Goal: Task Accomplishment & Management: Use online tool/utility

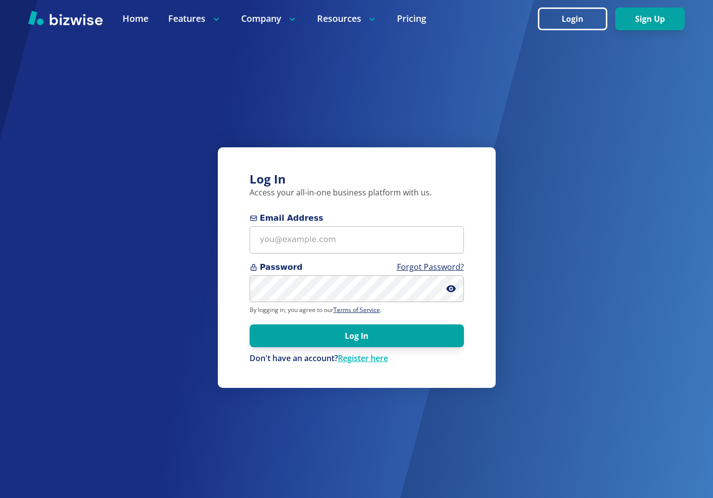
click at [278, 257] on form "Email Address Password Forgot Password? By logging in, you agree to our Terms o…" at bounding box center [357, 288] width 214 height 152
click at [279, 246] on input "Email Address" at bounding box center [357, 239] width 214 height 27
type input "chemar@bizwise.com"
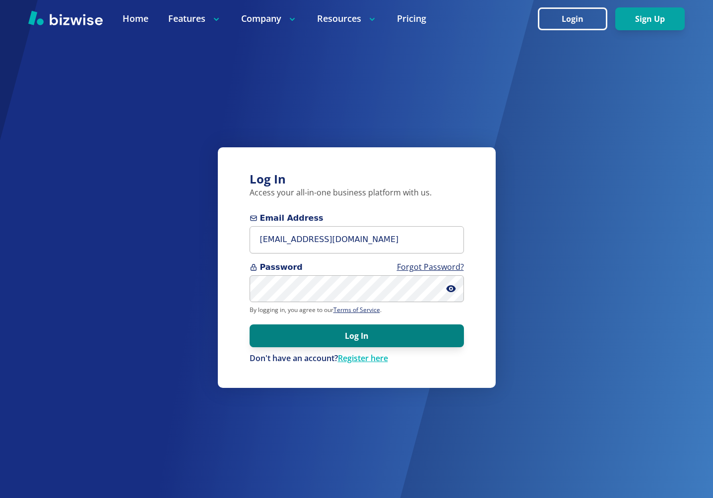
click at [345, 330] on button "Log In" at bounding box center [357, 336] width 214 height 23
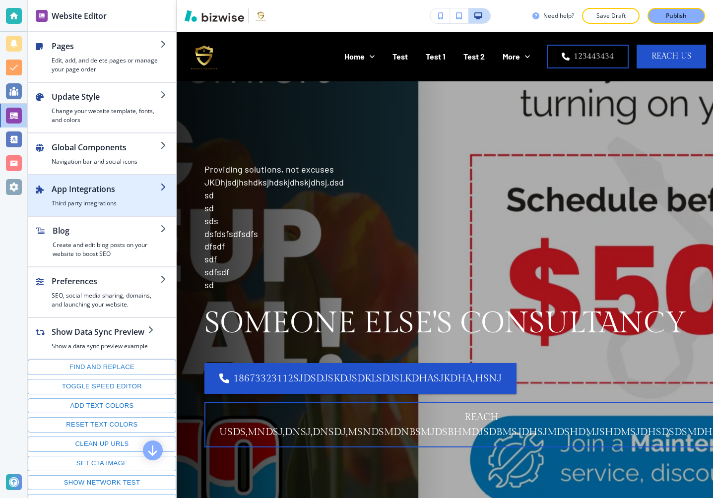
click at [101, 192] on h2 "App Integrations" at bounding box center [106, 189] width 109 height 12
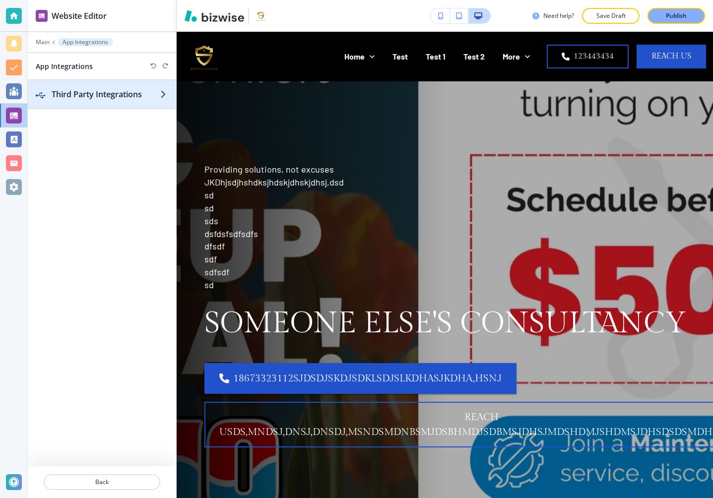
click at [59, 89] on h2 "Third Party Integrations" at bounding box center [106, 94] width 109 height 12
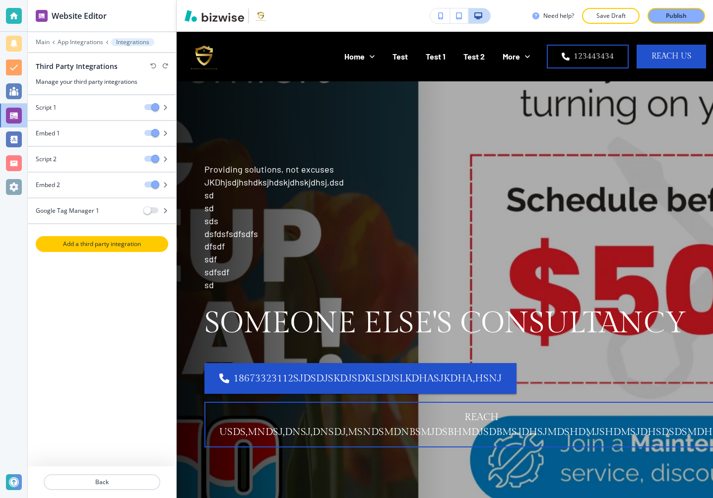
click at [71, 245] on p "Add a third party integration" at bounding box center [102, 244] width 131 height 9
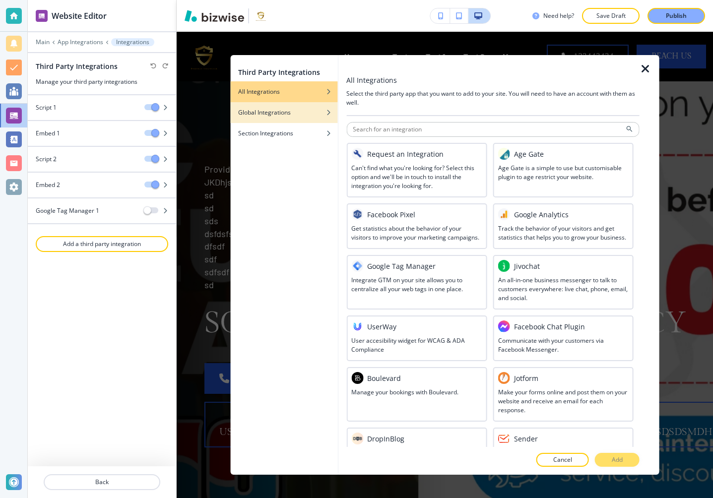
click at [295, 116] on div "Global Integrations" at bounding box center [283, 112] width 107 height 9
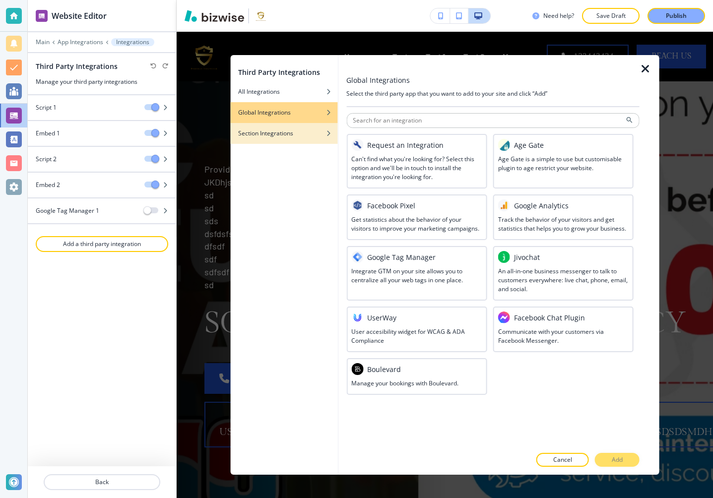
click at [291, 131] on h4 "Section Integrations" at bounding box center [265, 133] width 55 height 9
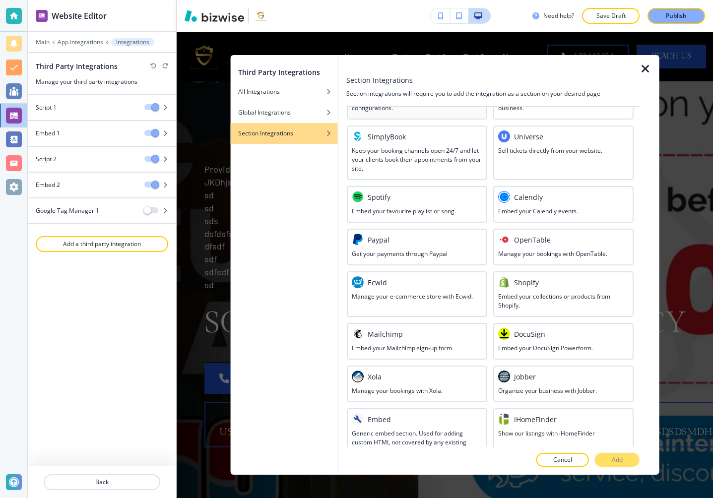
scroll to position [206, 0]
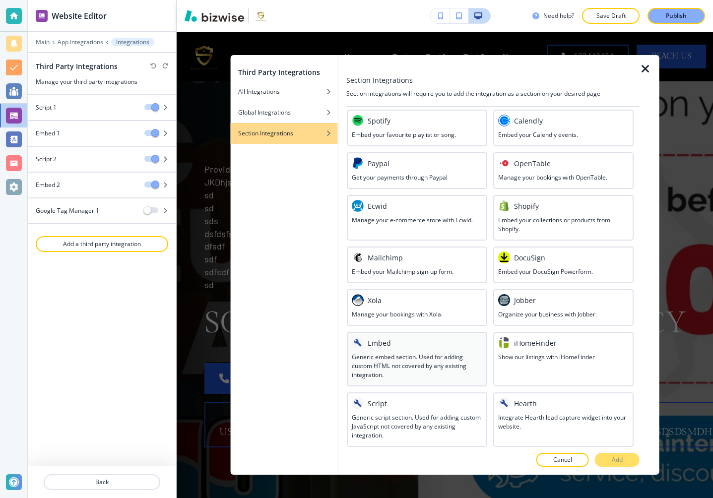
click at [410, 362] on h3 "Generic embed section. Used for adding custom HTML not covered by any existing …" at bounding box center [416, 366] width 131 height 27
click at [614, 457] on p "Add" at bounding box center [617, 460] width 11 height 9
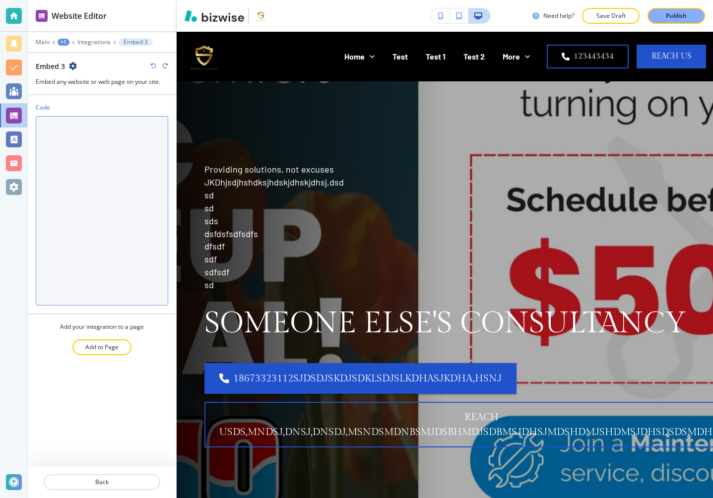
click at [138, 196] on textarea "Code" at bounding box center [102, 211] width 132 height 190
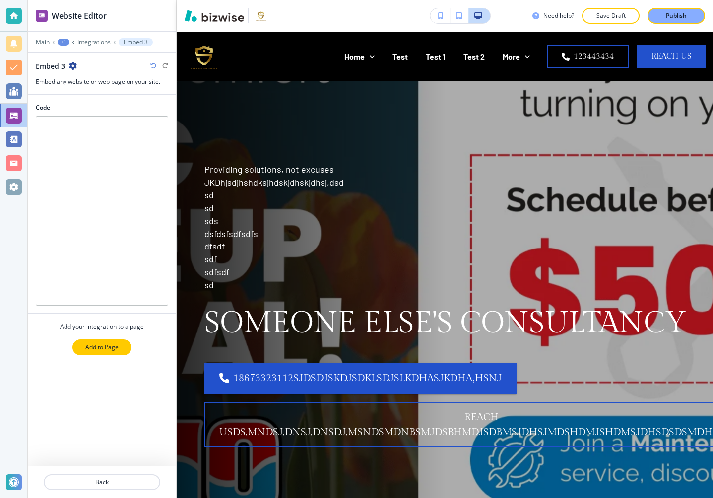
click at [107, 345] on p "Add to Page" at bounding box center [101, 347] width 33 height 9
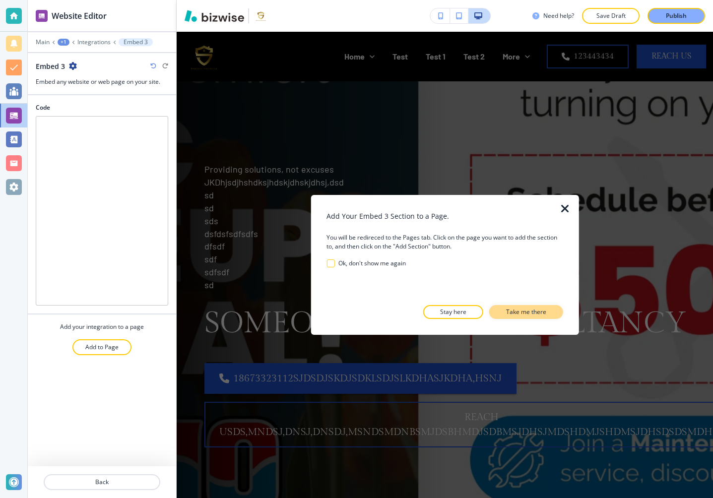
click at [529, 309] on p "Take me there" at bounding box center [526, 312] width 40 height 9
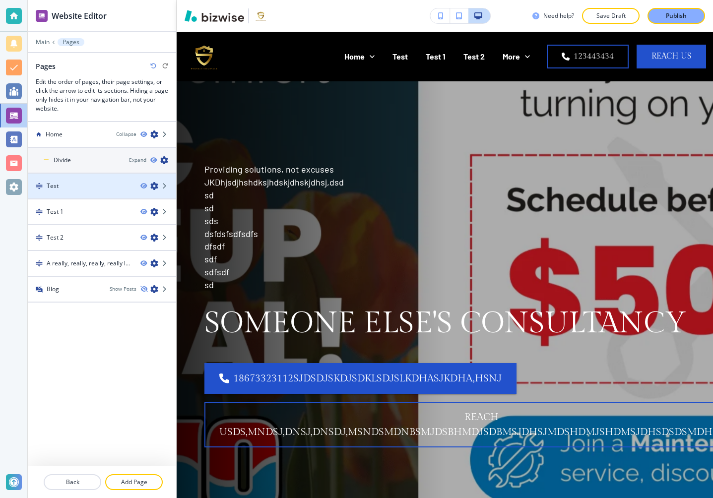
click at [69, 187] on div "Test" at bounding box center [80, 186] width 105 height 9
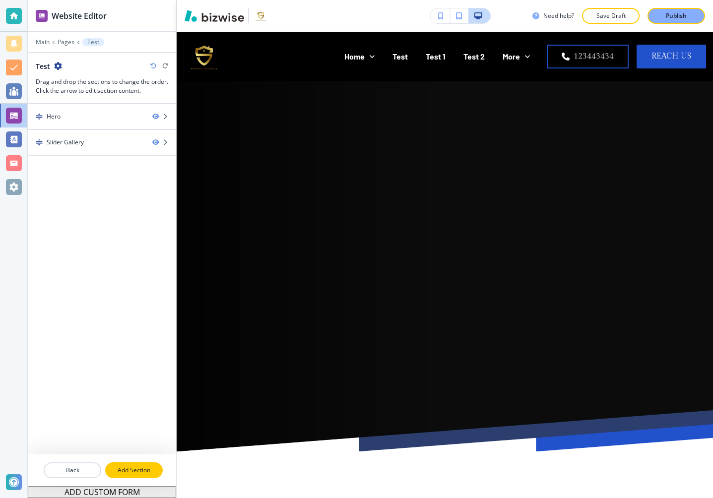
click at [136, 470] on p "Add Section" at bounding box center [134, 470] width 56 height 9
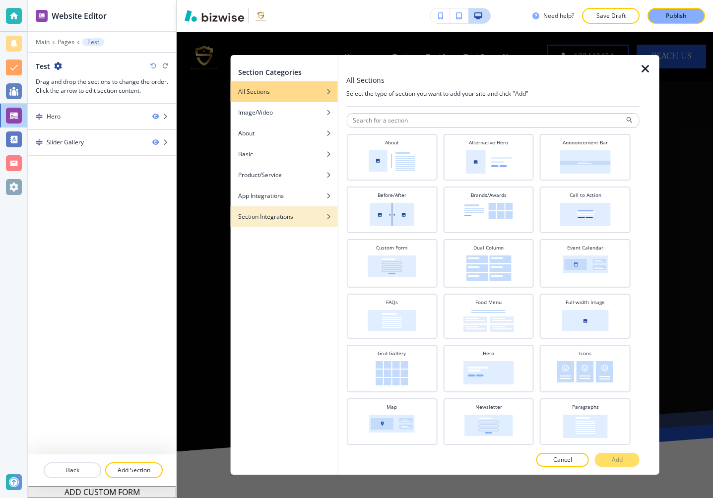
click at [298, 221] on div "button" at bounding box center [283, 224] width 107 height 6
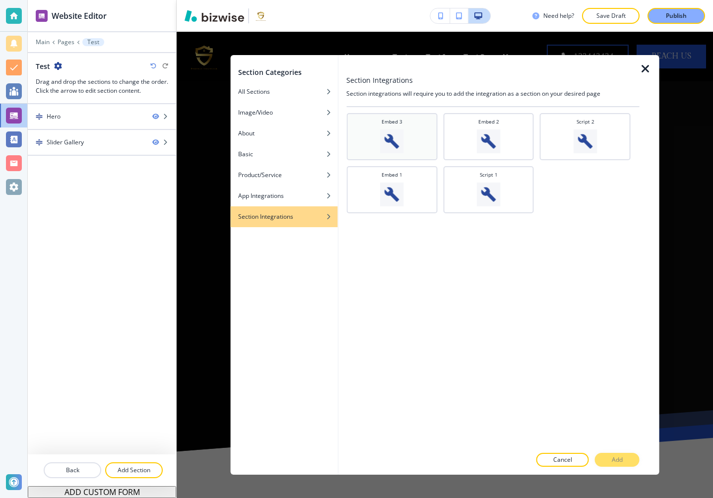
click at [385, 126] on div "Embed 3" at bounding box center [391, 135] width 81 height 35
click at [614, 460] on p "Add" at bounding box center [617, 460] width 11 height 9
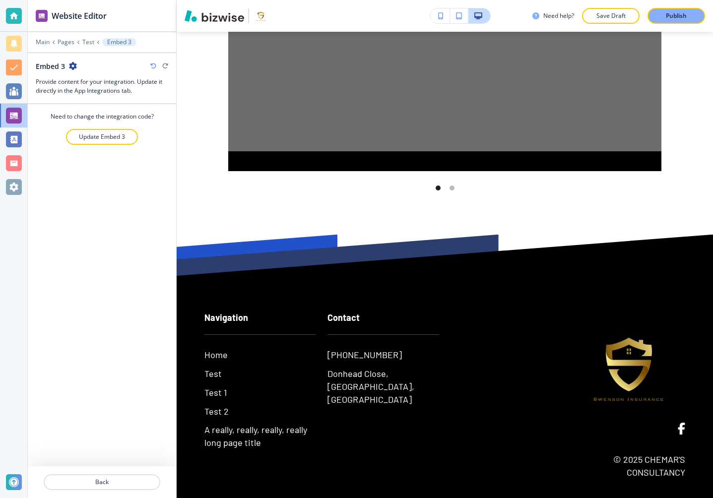
scroll to position [777, 0]
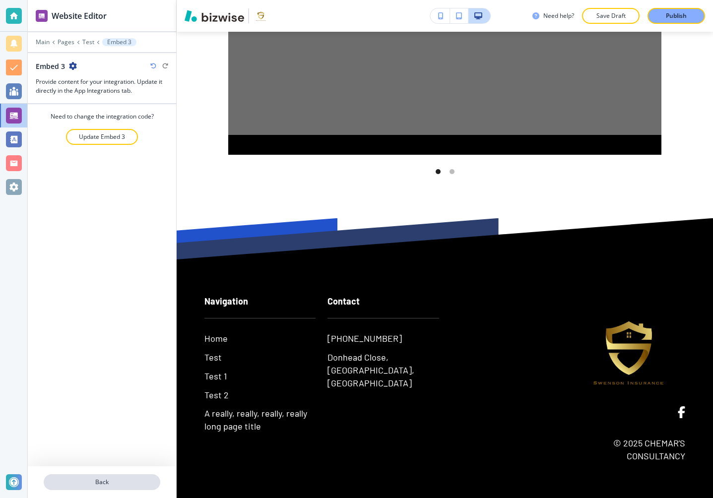
click at [98, 479] on p "Back" at bounding box center [102, 482] width 115 height 9
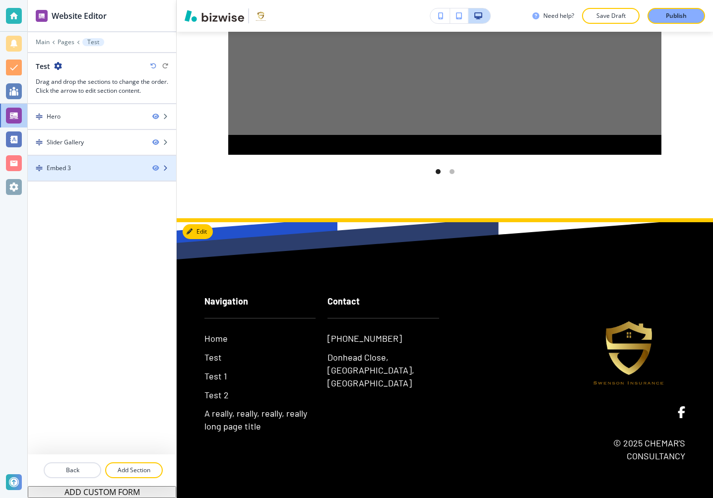
click at [125, 166] on div "Embed 3" at bounding box center [86, 168] width 117 height 9
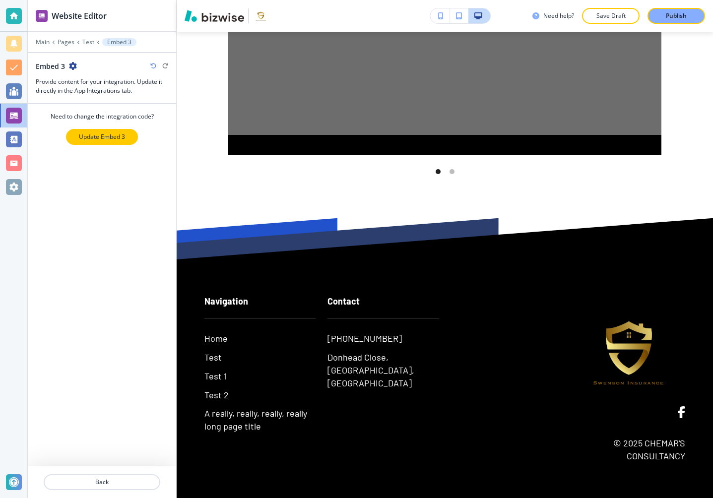
click at [115, 130] on button "Update Embed 3" at bounding box center [102, 137] width 72 height 16
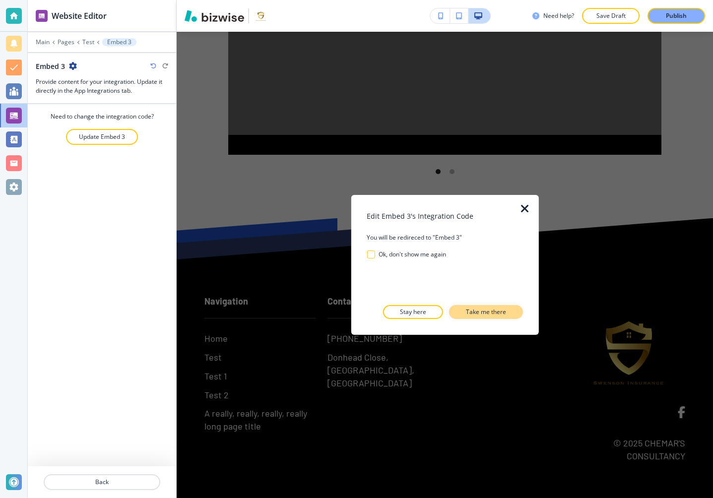
click at [480, 314] on p "Take me there" at bounding box center [486, 312] width 40 height 9
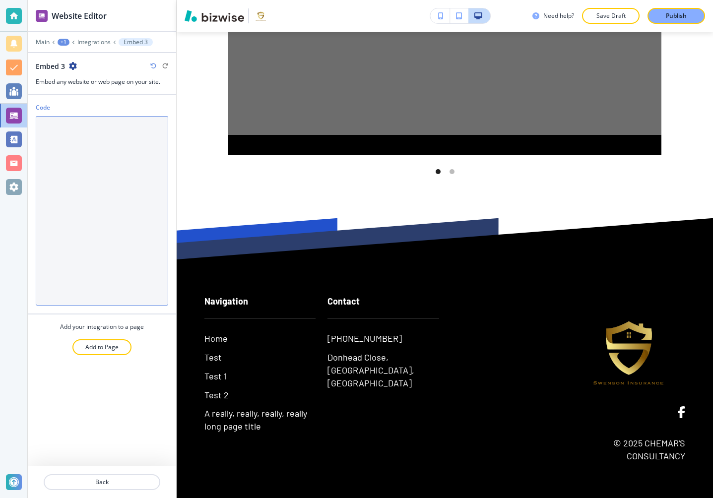
click at [114, 222] on textarea "Code" at bounding box center [102, 211] width 132 height 190
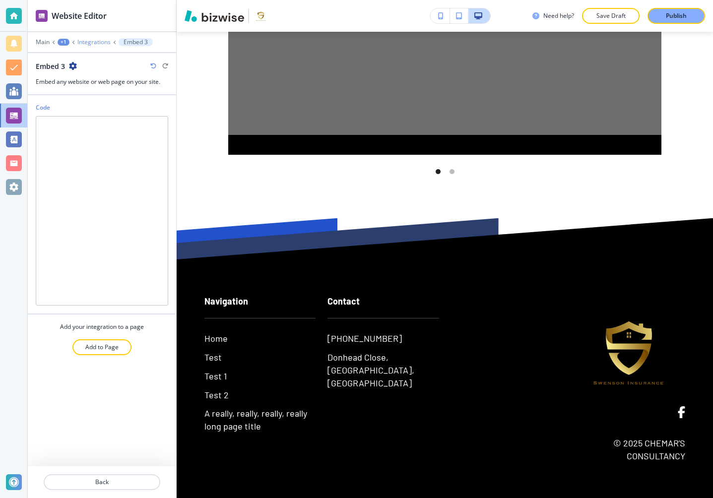
click at [89, 43] on p "Integrations" at bounding box center [93, 42] width 33 height 7
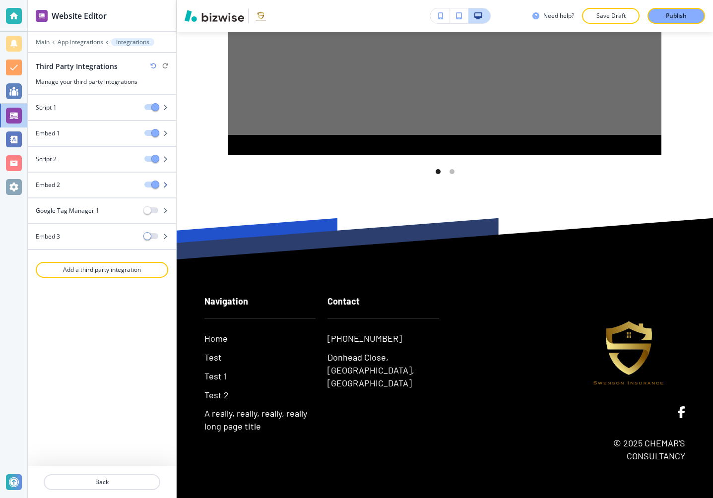
click at [85, 185] on div "Embed 2" at bounding box center [82, 185] width 109 height 9
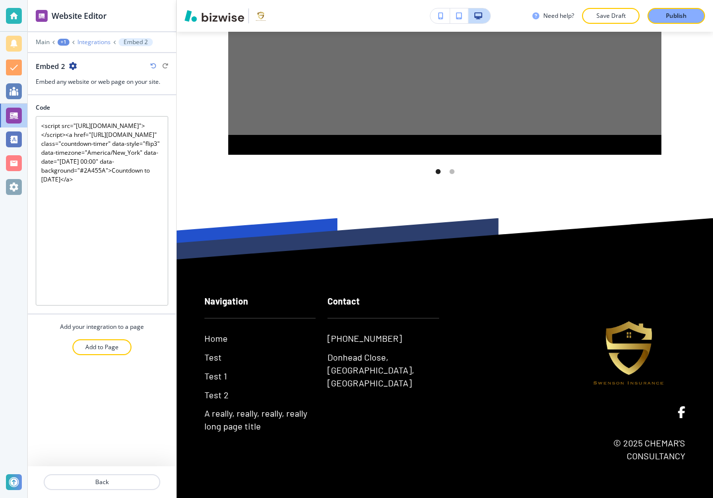
click at [96, 39] on p "Integrations" at bounding box center [93, 42] width 33 height 7
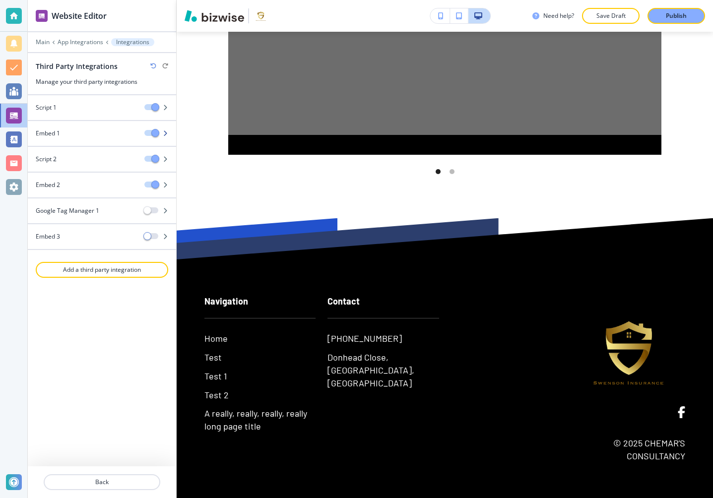
click at [64, 134] on div "Embed 1" at bounding box center [82, 133] width 109 height 9
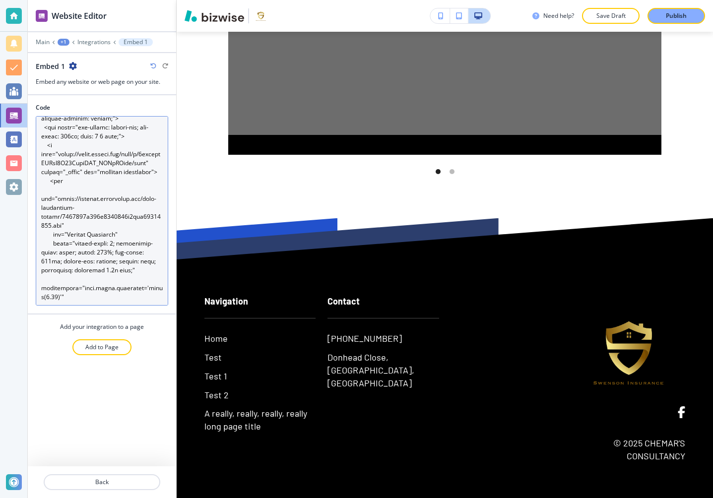
scroll to position [0, 0]
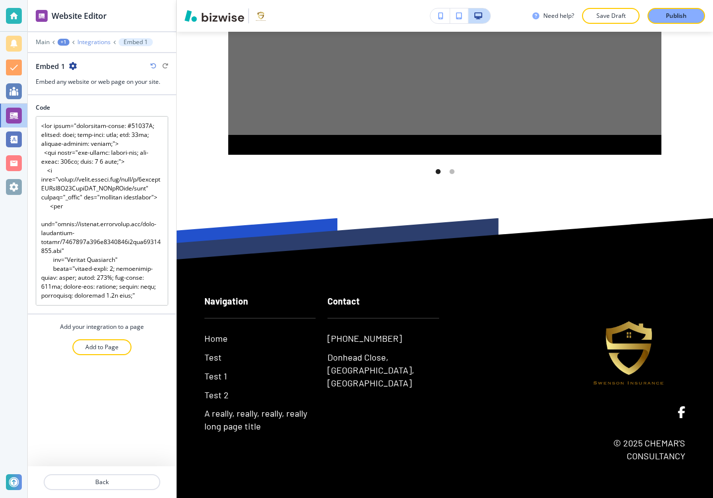
click at [91, 41] on p "Integrations" at bounding box center [93, 42] width 33 height 7
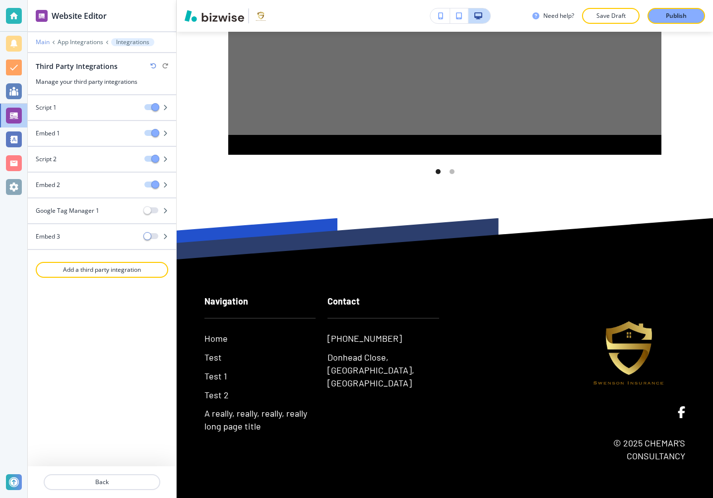
click at [42, 42] on p "Main" at bounding box center [43, 42] width 14 height 7
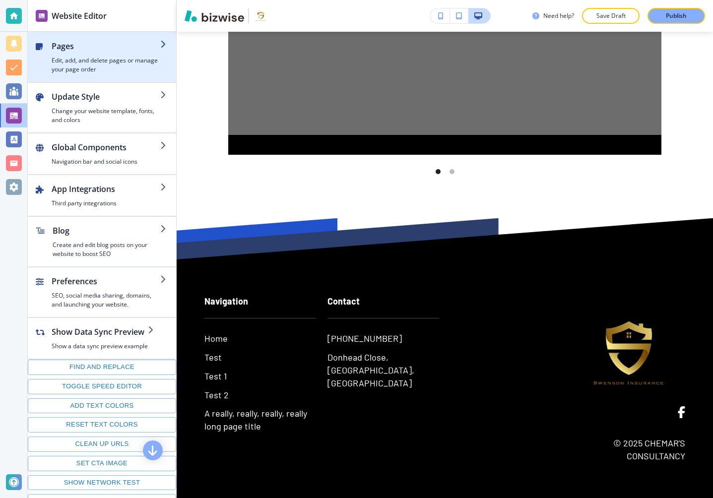
click at [112, 62] on h4 "Edit, add, and delete pages or manage your page order" at bounding box center [106, 65] width 109 height 18
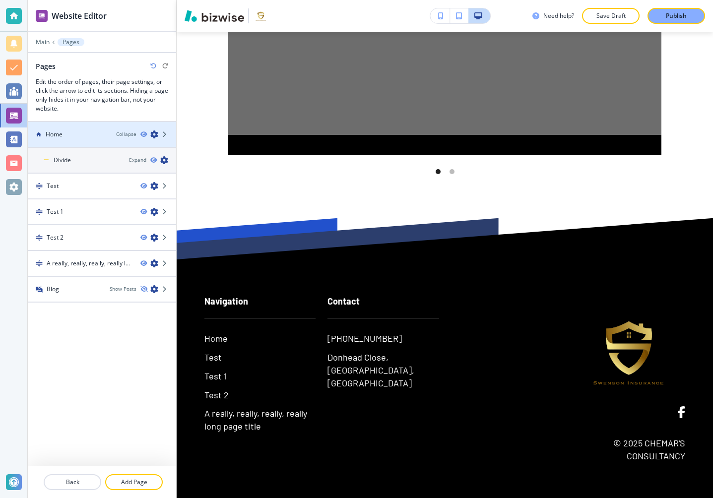
click at [75, 137] on div "Home" at bounding box center [68, 134] width 80 height 9
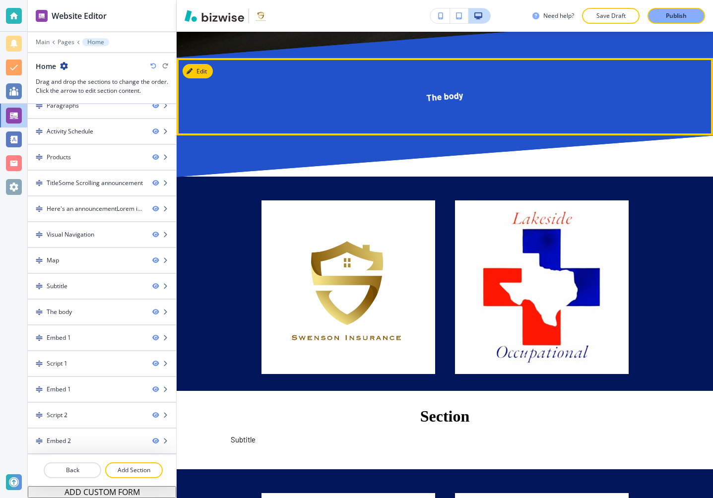
scroll to position [14283, 0]
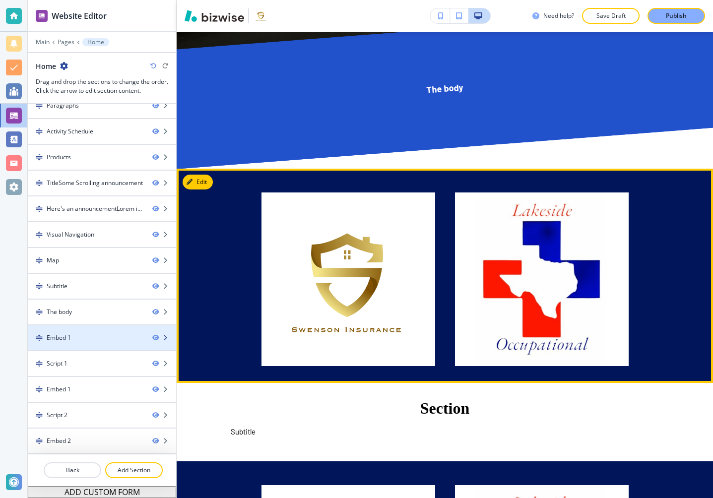
click at [82, 338] on div "Embed 1" at bounding box center [86, 337] width 117 height 9
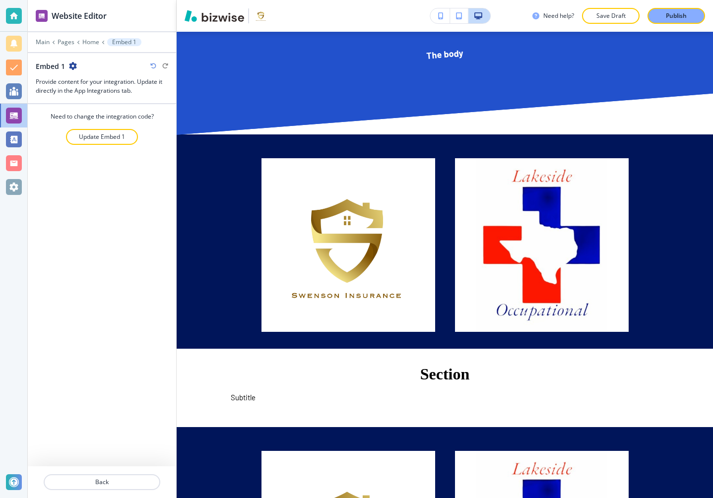
scroll to position [14318, 0]
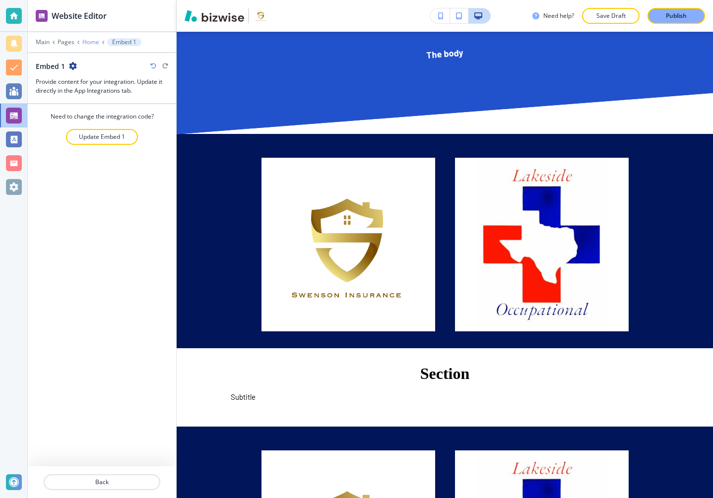
click at [88, 42] on p "Home" at bounding box center [90, 42] width 17 height 7
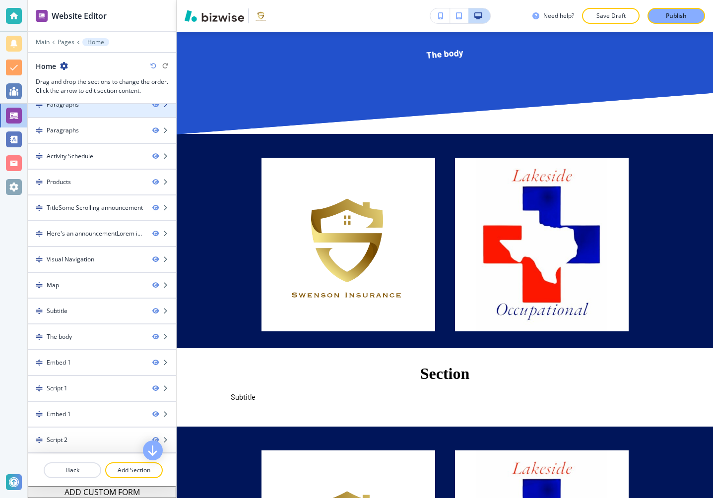
scroll to position [785, 0]
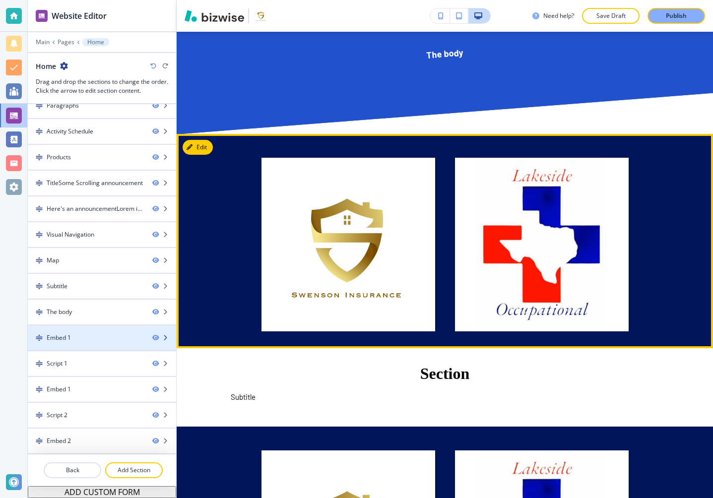
click at [103, 335] on div "Embed 1" at bounding box center [86, 337] width 117 height 9
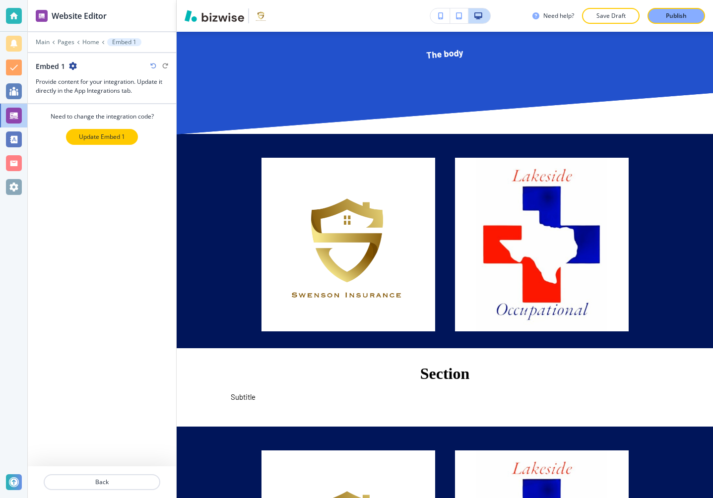
click at [108, 136] on p "Update Embed 1" at bounding box center [102, 136] width 46 height 9
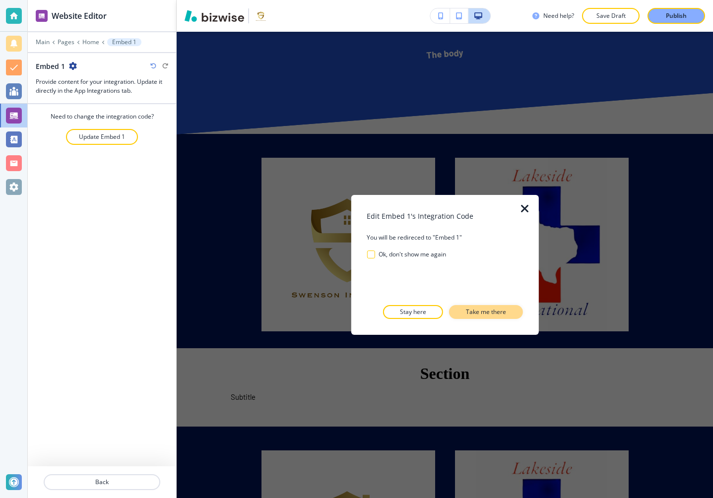
click at [491, 313] on p "Take me there" at bounding box center [486, 312] width 40 height 9
